Goal: Task Accomplishment & Management: Use online tool/utility

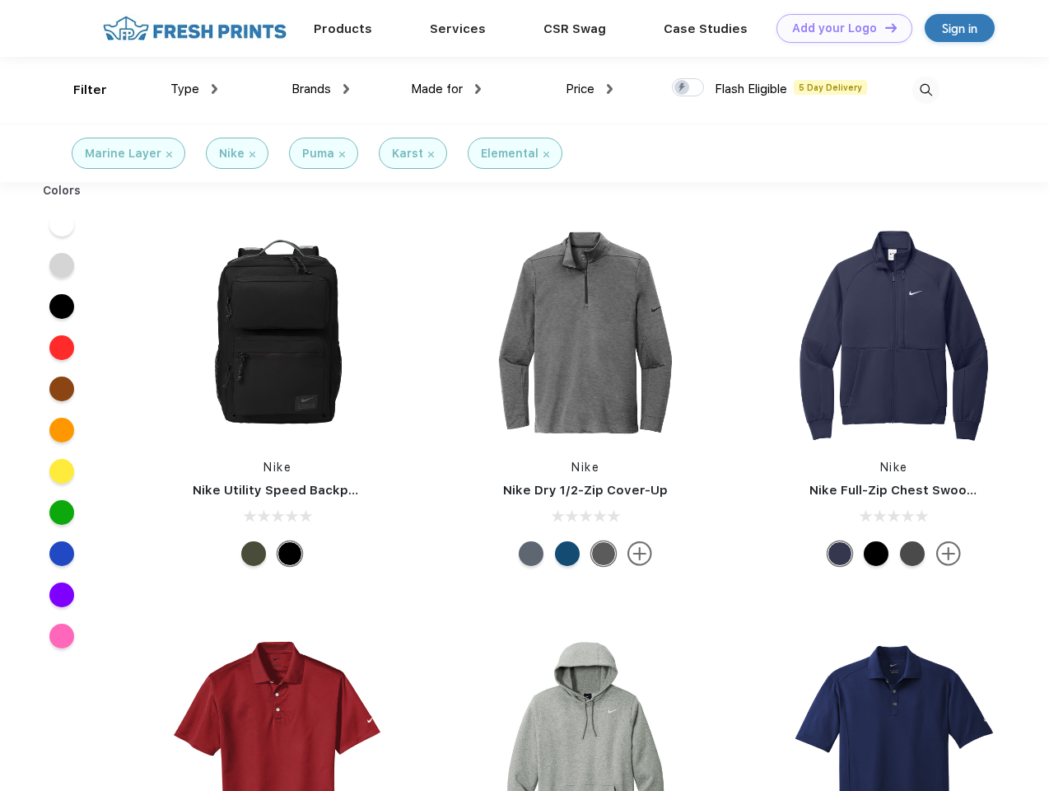
click at [838, 28] on link "Add your Logo Design Tool" at bounding box center [845, 28] width 136 height 29
click at [0, 0] on div "Design Tool" at bounding box center [0, 0] width 0 height 0
click at [884, 27] on link "Add your Logo Design Tool" at bounding box center [845, 28] width 136 height 29
click at [79, 90] on div "Filter" at bounding box center [90, 90] width 34 height 19
click at [194, 89] on span "Type" at bounding box center [184, 89] width 29 height 15
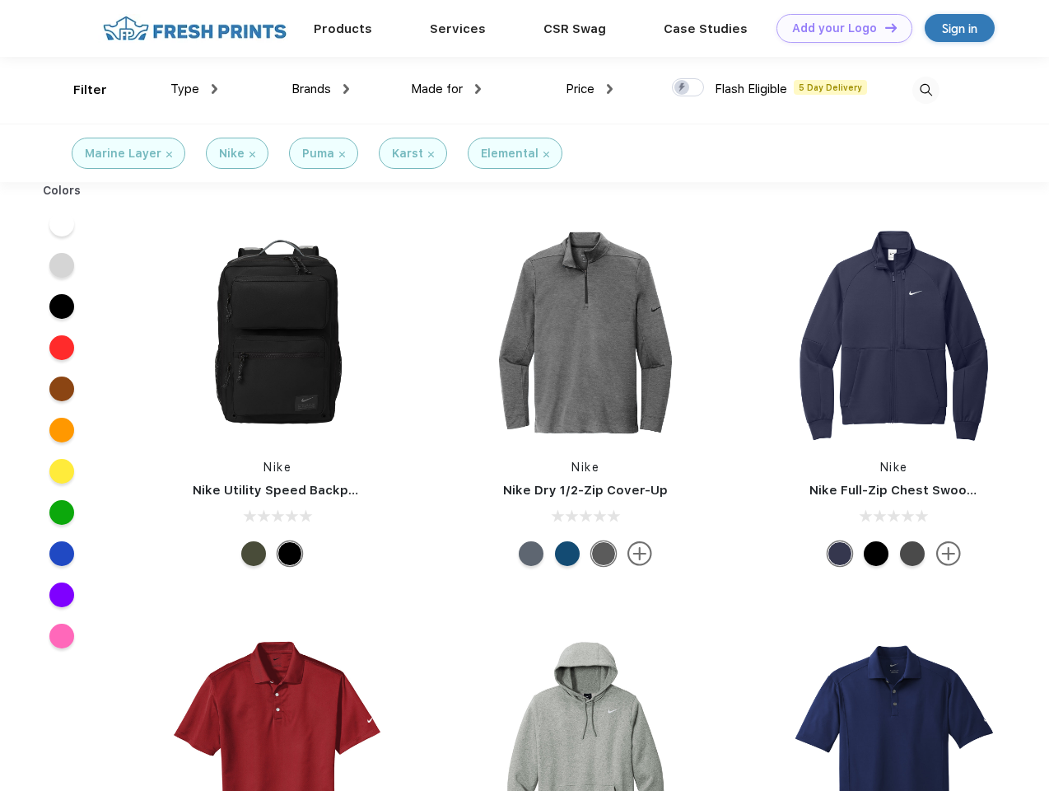
click at [320, 89] on span "Brands" at bounding box center [312, 89] width 40 height 15
click at [446, 89] on span "Made for" at bounding box center [437, 89] width 52 height 15
click at [590, 89] on span "Price" at bounding box center [580, 89] width 29 height 15
click at [689, 88] on div at bounding box center [688, 87] width 32 height 18
click at [683, 88] on input "checkbox" at bounding box center [677, 82] width 11 height 11
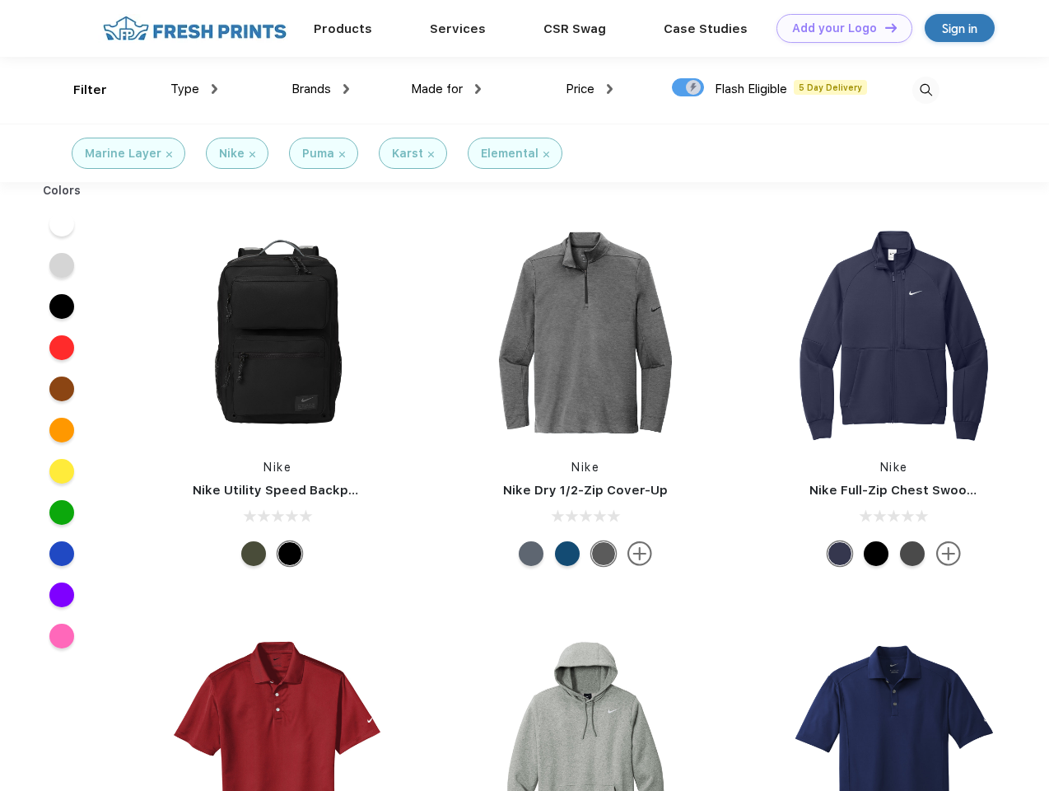
click at [926, 90] on img at bounding box center [926, 90] width 27 height 27
